Goal: Transaction & Acquisition: Purchase product/service

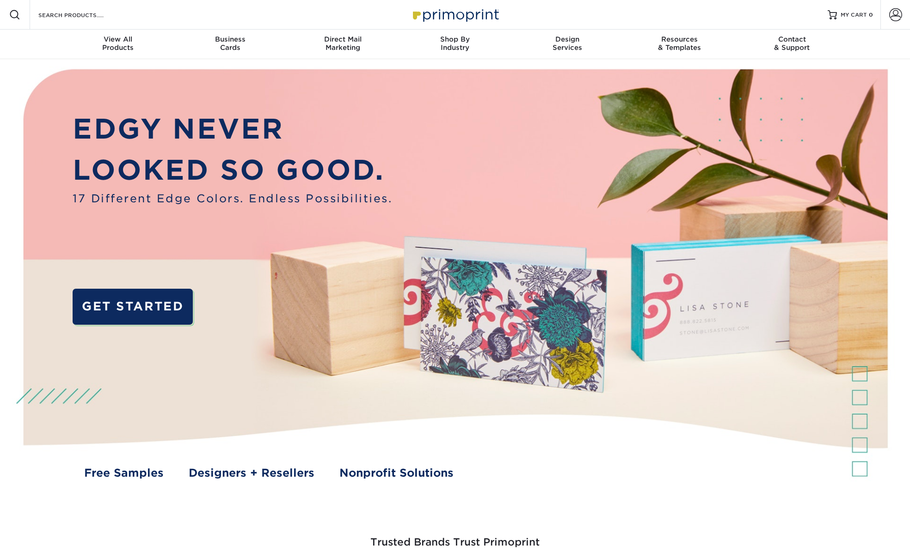
click at [155, 482] on img at bounding box center [455, 284] width 900 height 450
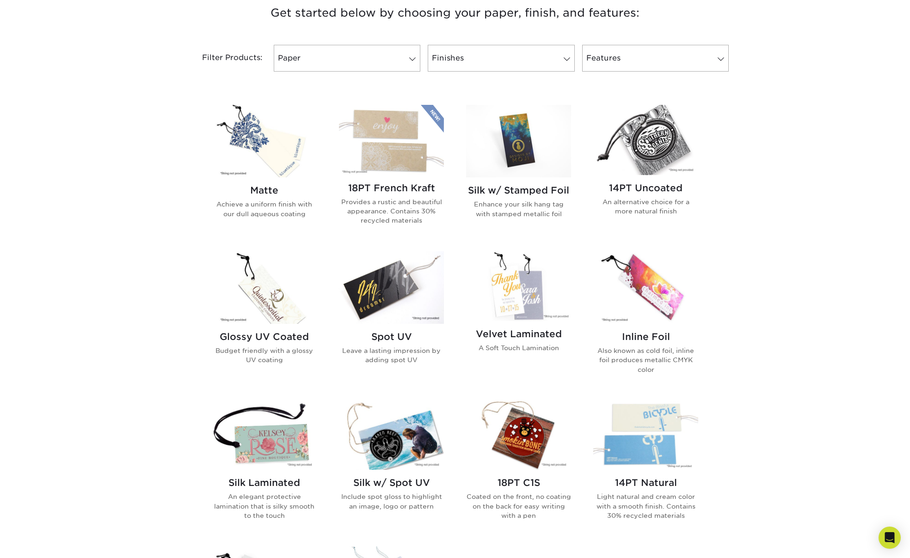
scroll to position [363, 0]
click at [258, 151] on img at bounding box center [264, 140] width 105 height 73
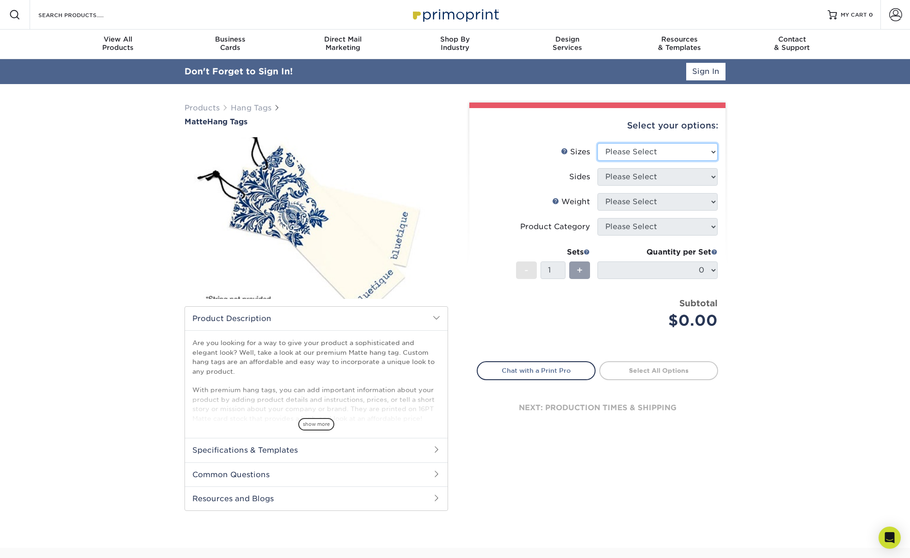
click at [634, 151] on select "Please Select 1.5" x 3.5" 1.75" x 3.5" 2" x 2" 2" x 3.5" 2" x 4" 2" x 6" 2.5" x…" at bounding box center [657, 152] width 120 height 18
select select "1.50x3.50"
click at [643, 178] on select "Please Select Print Both Sides Print Front Only" at bounding box center [657, 177] width 120 height 18
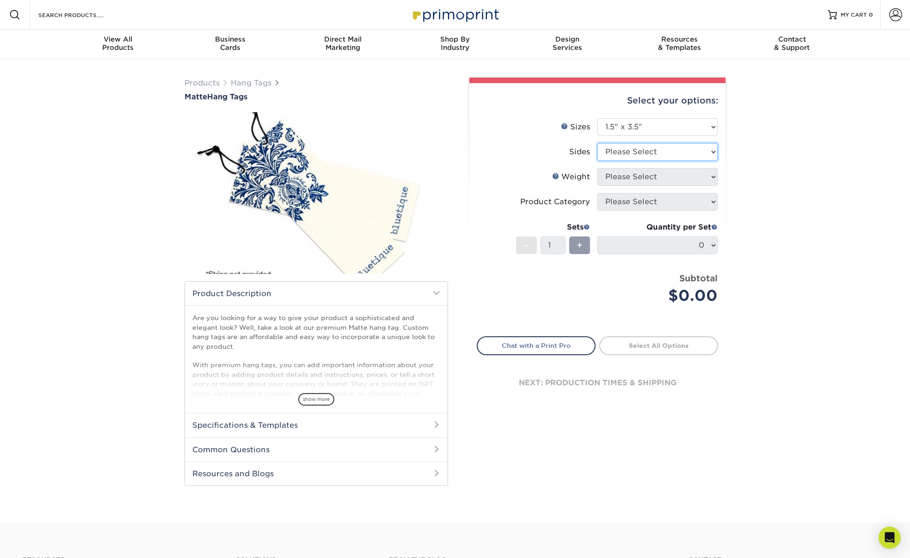
select select "32d3c223-f82c-492b-b915-ba065a00862f"
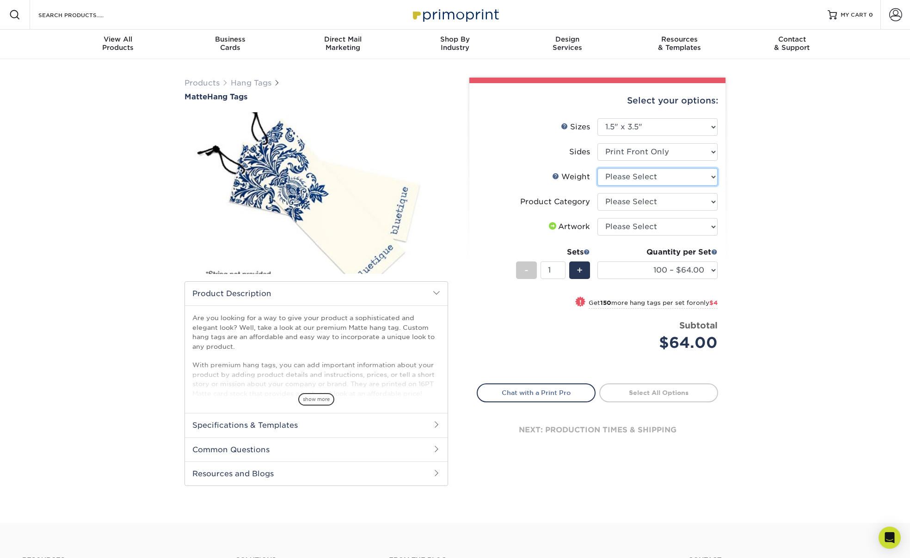
click at [671, 178] on select "Please Select 16PT" at bounding box center [657, 177] width 120 height 18
select select "16PT"
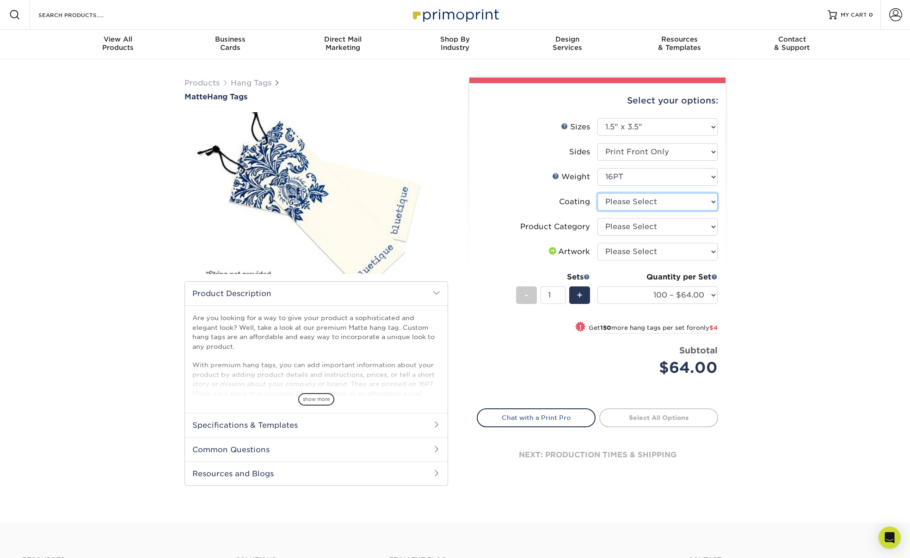
click at [651, 202] on select at bounding box center [657, 202] width 120 height 18
select select "121bb7b5-3b4d-429f-bd8d-bbf80e953313"
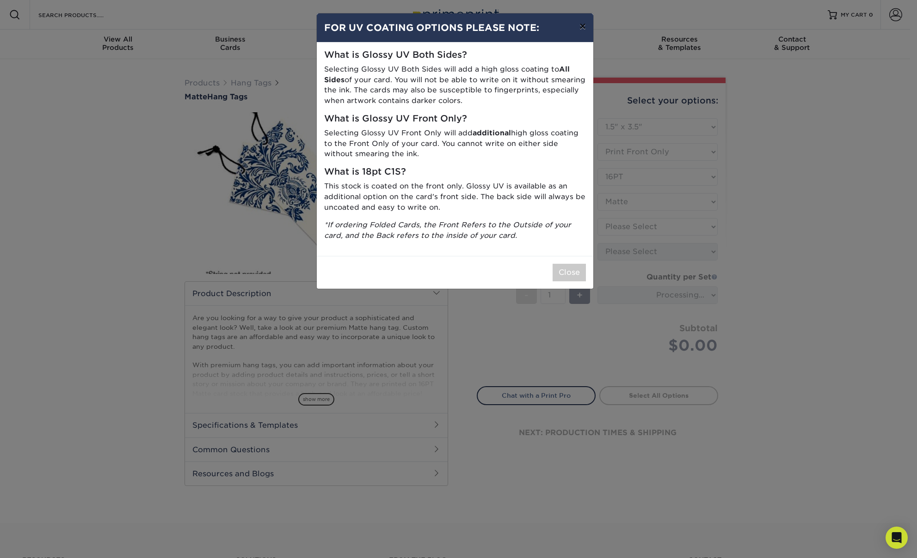
click at [580, 31] on button "×" at bounding box center [582, 26] width 21 height 26
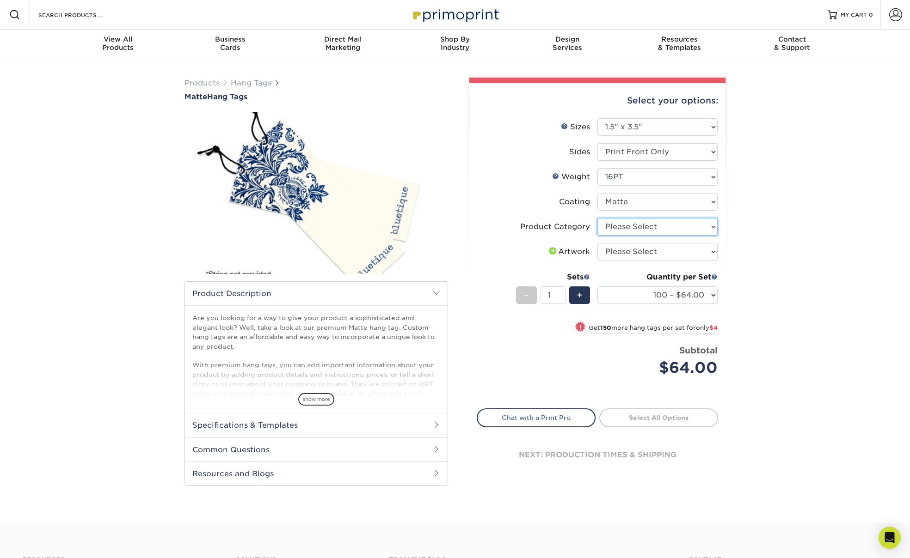
click at [641, 225] on select "Please Select Hang Tags" at bounding box center [657, 227] width 120 height 18
select select "428aa75b-4ae7-4398-9e0a-74f4b33909ed"
click at [648, 254] on select "Please Select I will upload files I need a design - $75" at bounding box center [657, 252] width 120 height 18
select select "upload"
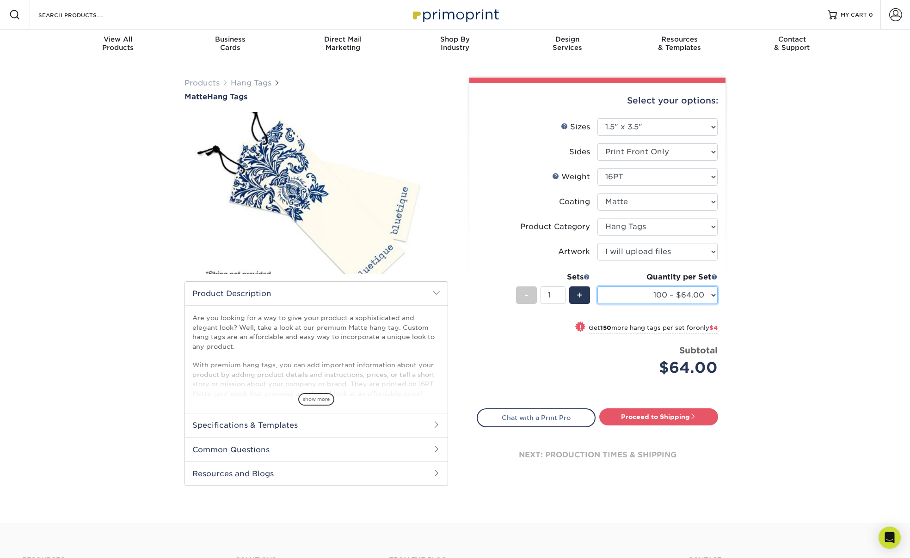
click at [650, 294] on select "100 – $64.00 250 – $68.00 500 – $71.00 1000 – $82.00 2500 – $189.00 5000 – $313…" at bounding box center [657, 296] width 120 height 18
select select "500 – $71.00"
